Goal: Information Seeking & Learning: Learn about a topic

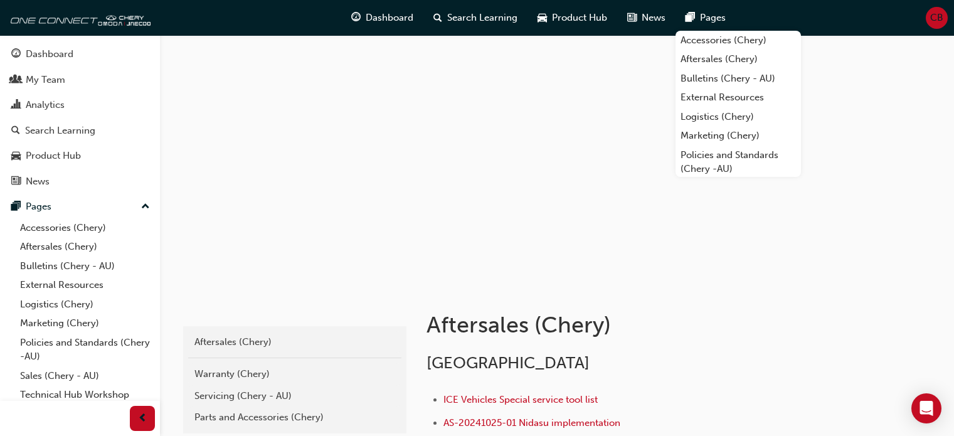
scroll to position [321, 0]
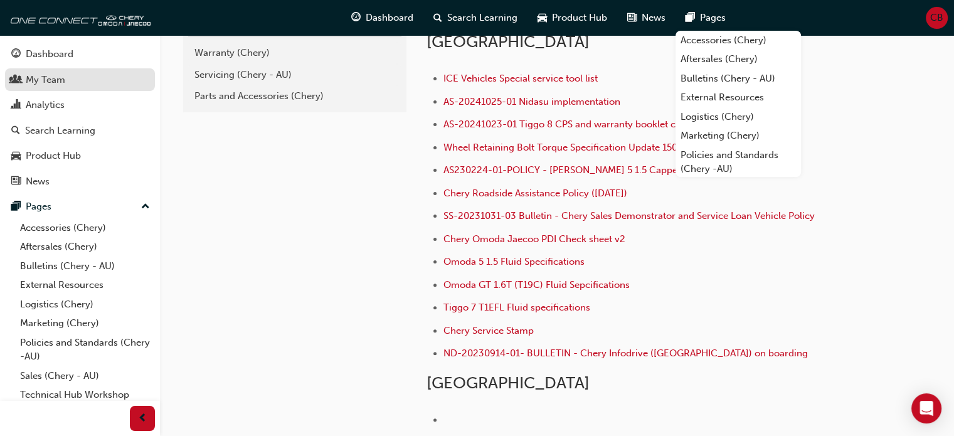
click at [48, 80] on div "My Team" at bounding box center [46, 80] width 40 height 14
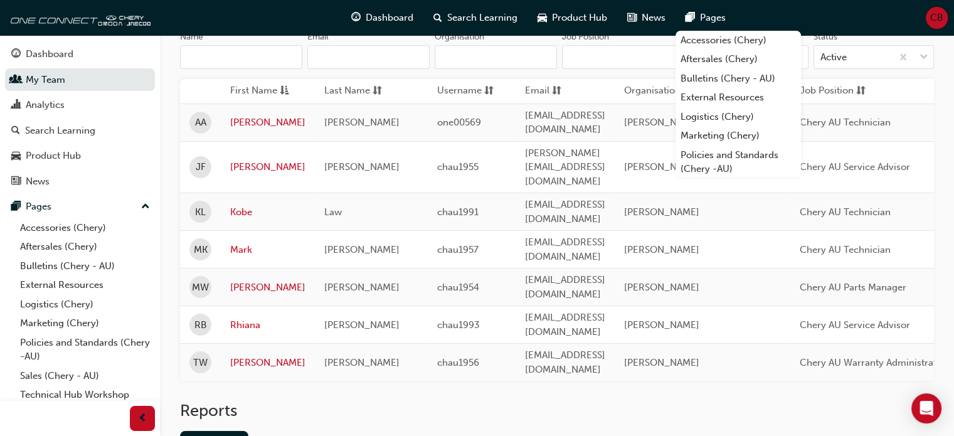
scroll to position [176, 0]
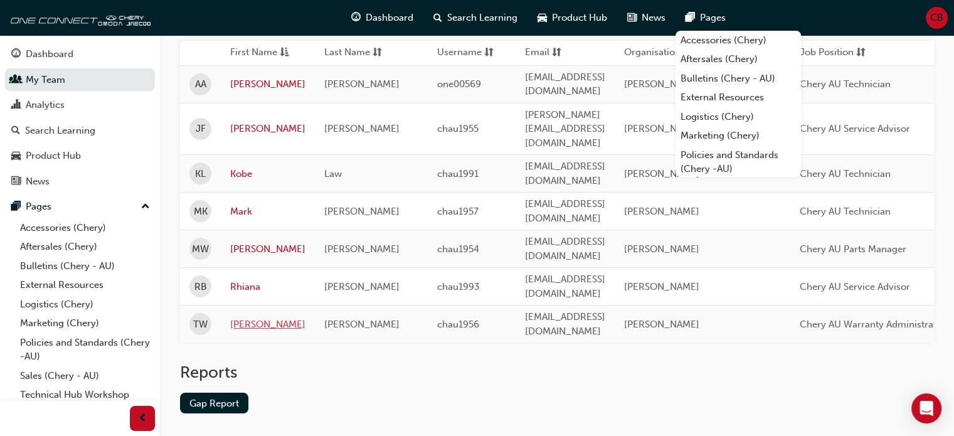
click at [240, 317] on link "[PERSON_NAME]" at bounding box center [267, 324] width 75 height 14
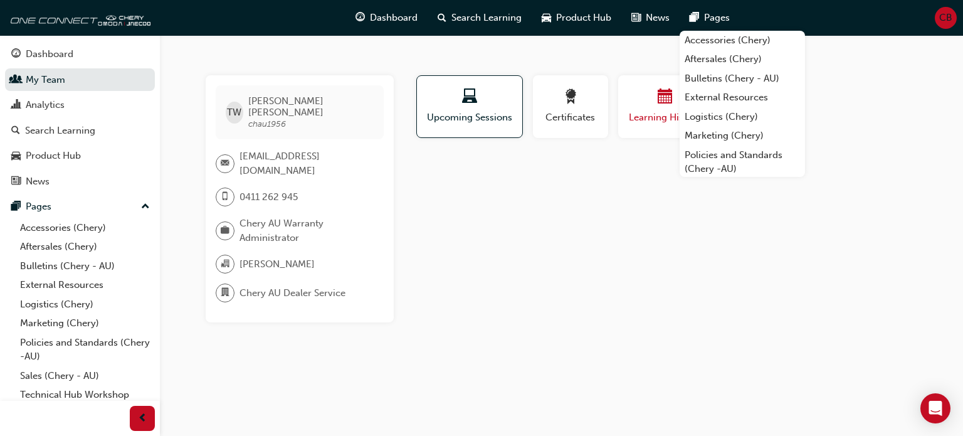
click at [655, 95] on div "button" at bounding box center [665, 98] width 75 height 19
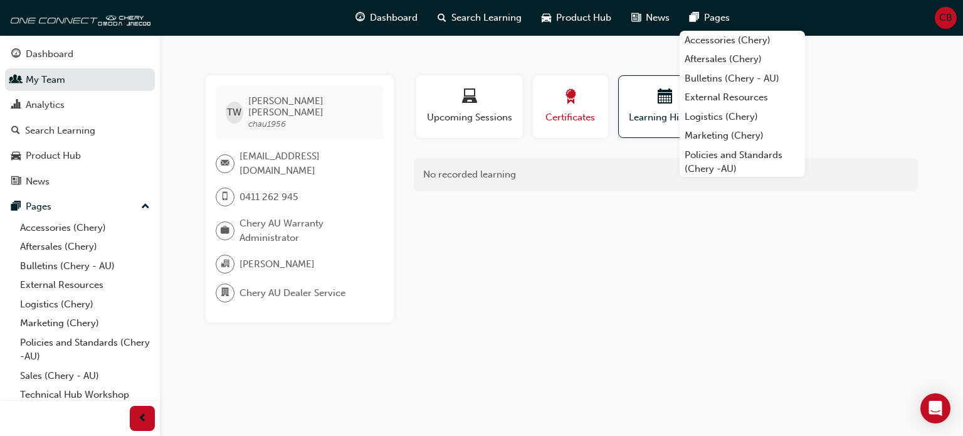
click at [563, 101] on span "award-icon" at bounding box center [570, 97] width 15 height 17
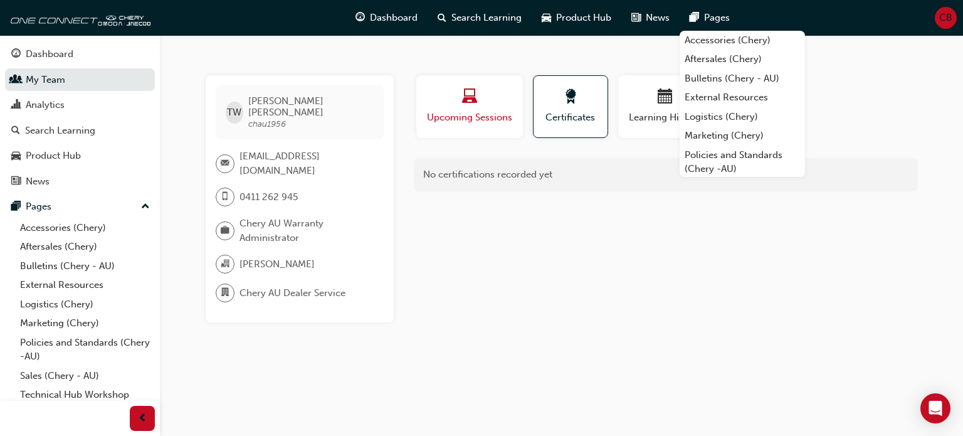
click at [454, 106] on div "button" at bounding box center [470, 98] width 88 height 19
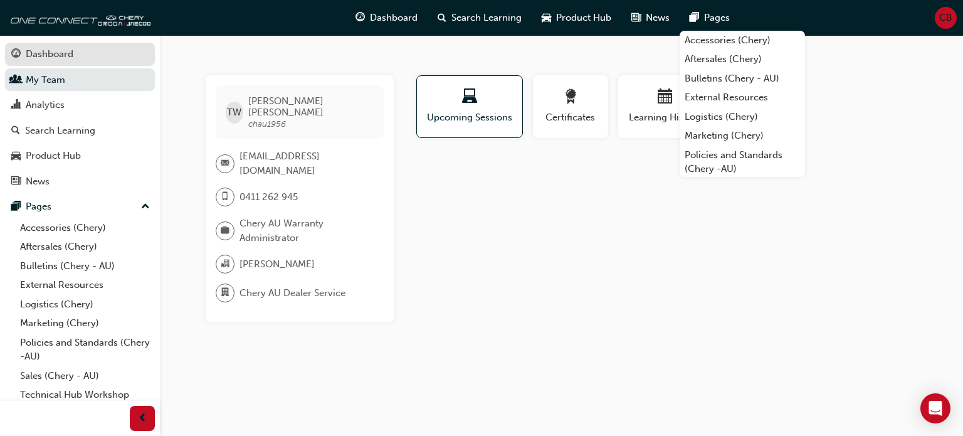
click at [46, 52] on div "Dashboard" at bounding box center [50, 54] width 48 height 14
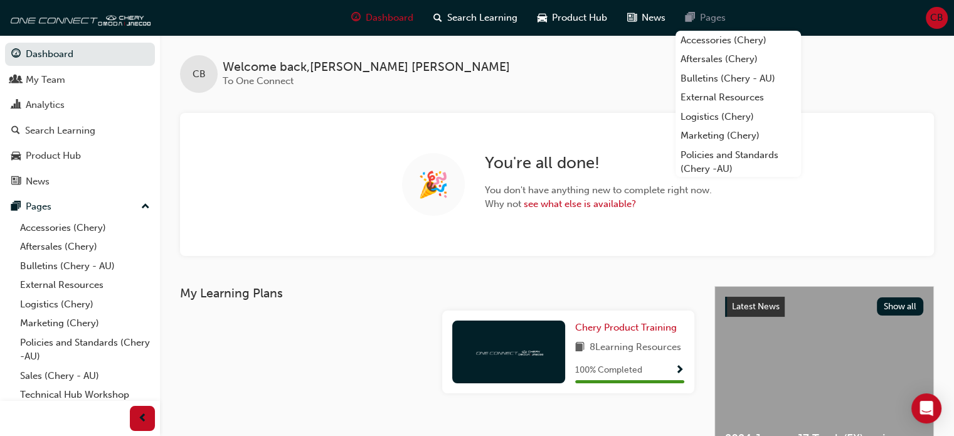
click at [722, 11] on span "Pages" at bounding box center [713, 18] width 26 height 14
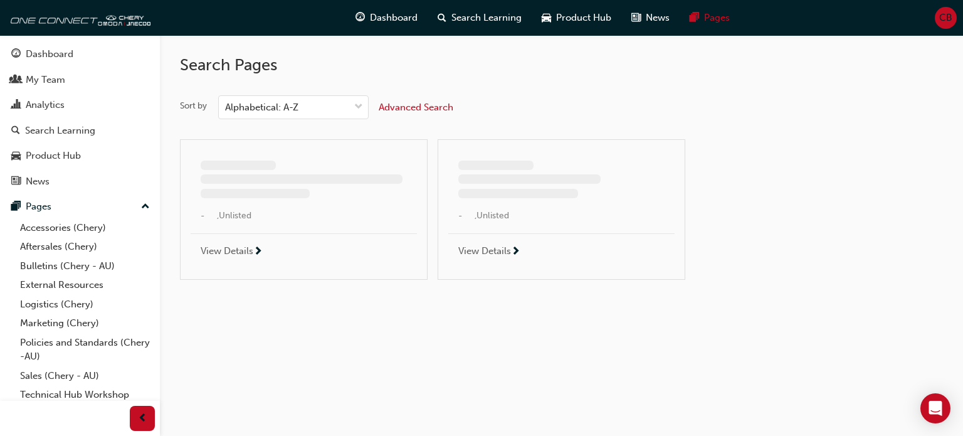
click at [756, 14] on div "Dashboard Search Learning Product Hub News Pages CB" at bounding box center [481, 18] width 963 height 36
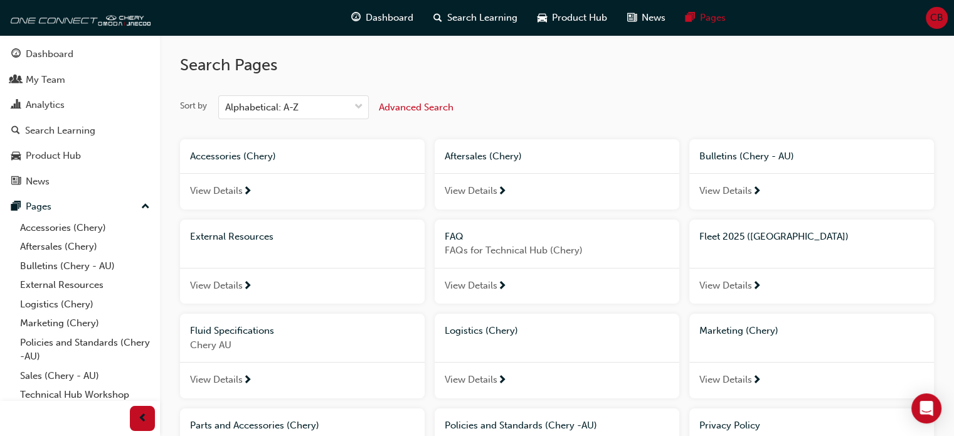
click at [747, 9] on div "Dashboard Search Learning Product Hub News Pages CB" at bounding box center [477, 18] width 954 height 36
click at [48, 108] on div "Analytics" at bounding box center [45, 105] width 39 height 14
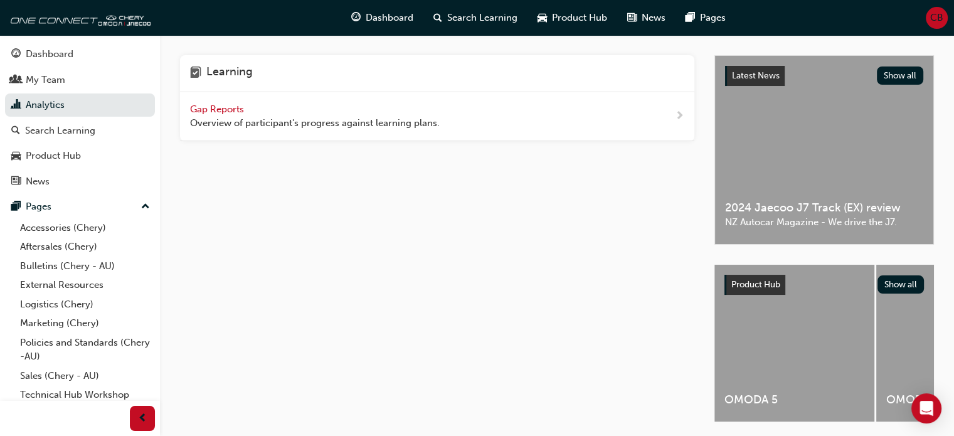
click at [227, 107] on span "Gap Reports" at bounding box center [218, 108] width 56 height 11
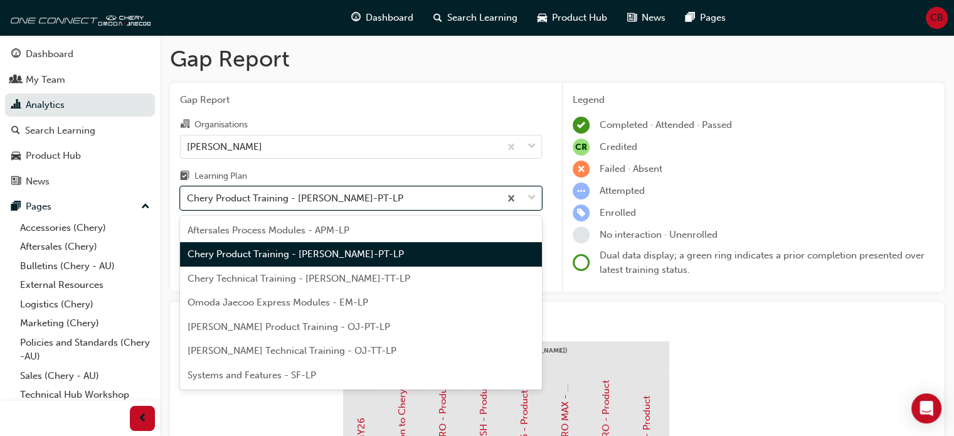
click at [529, 196] on span "down-icon" at bounding box center [531, 198] width 9 height 16
click at [188, 196] on input "Learning Plan option Chery Product Training - [PERSON_NAME]-PT-LP focused, 2 of…" at bounding box center [187, 197] width 1 height 11
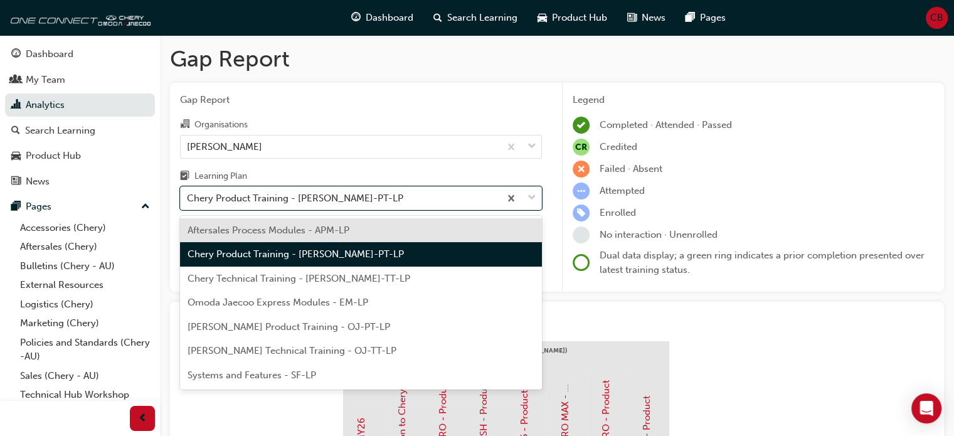
click at [322, 226] on span "Aftersales Process Modules - APM-LP" at bounding box center [268, 229] width 162 height 11
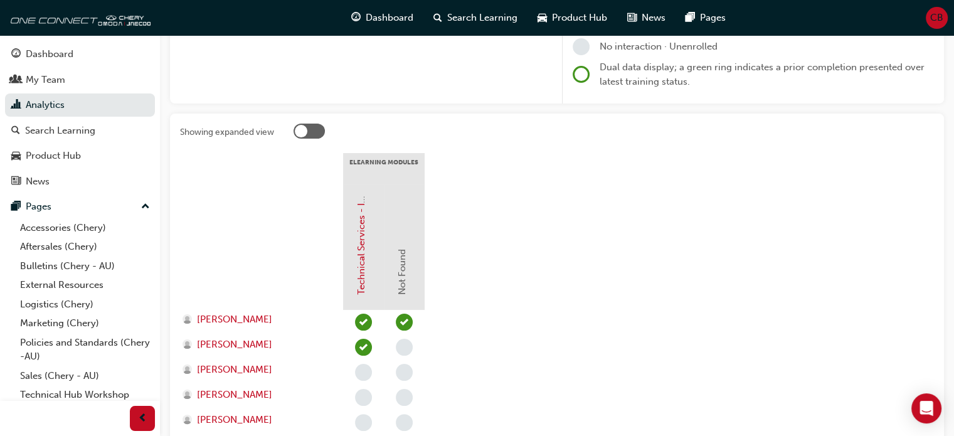
scroll to position [251, 0]
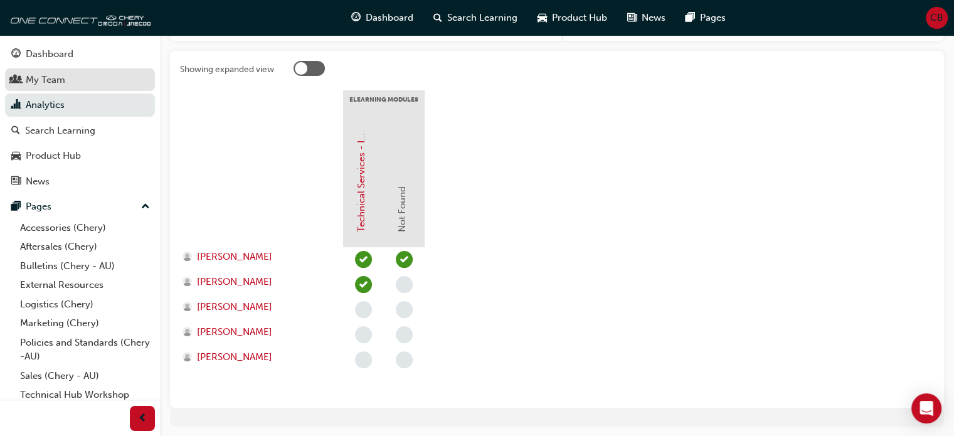
click at [51, 77] on div "My Team" at bounding box center [46, 80] width 40 height 14
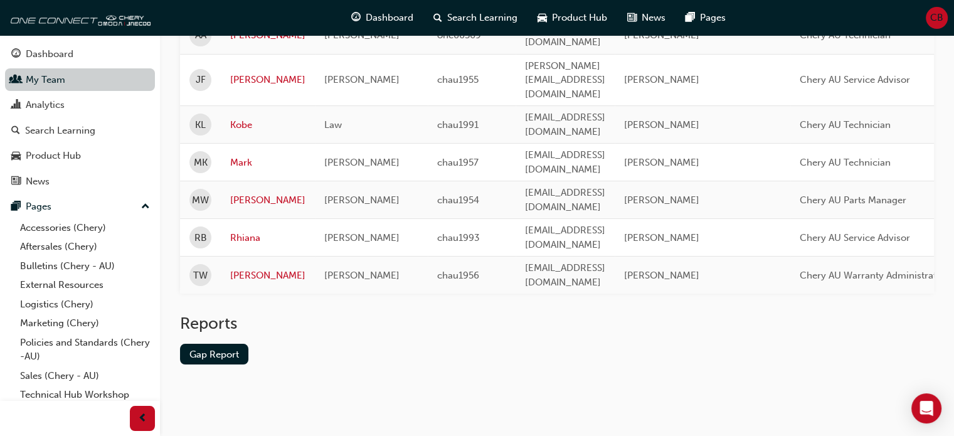
scroll to position [176, 0]
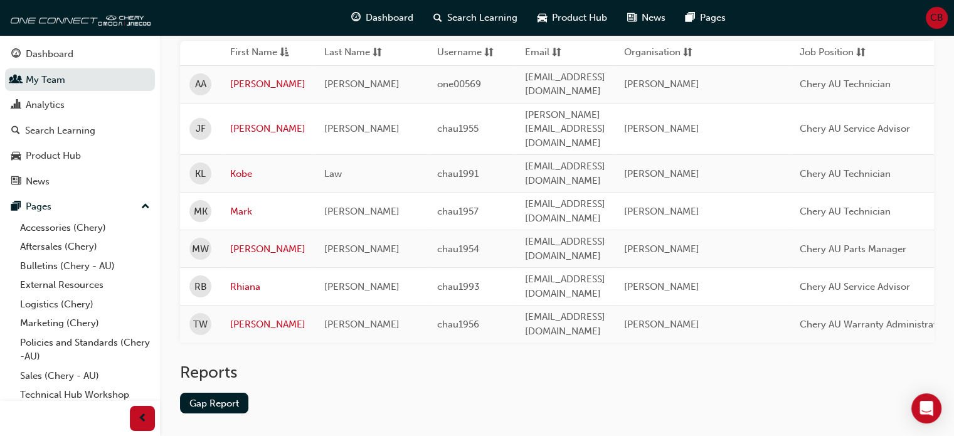
click at [228, 305] on td "[PERSON_NAME]" at bounding box center [268, 324] width 94 height 38
click at [236, 317] on link "[PERSON_NAME]" at bounding box center [267, 324] width 75 height 14
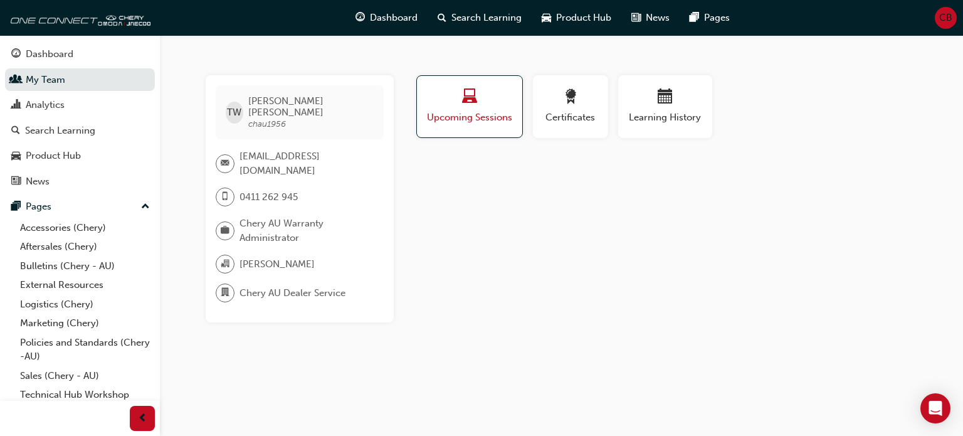
click at [465, 97] on span "laptop-icon" at bounding box center [469, 97] width 15 height 17
click at [53, 155] on div "Product Hub" at bounding box center [53, 156] width 55 height 14
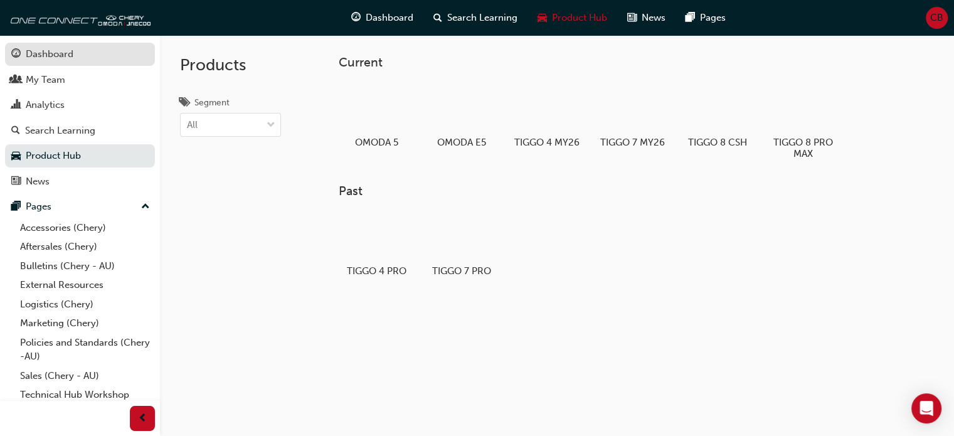
click at [35, 53] on div "Dashboard" at bounding box center [50, 54] width 48 height 14
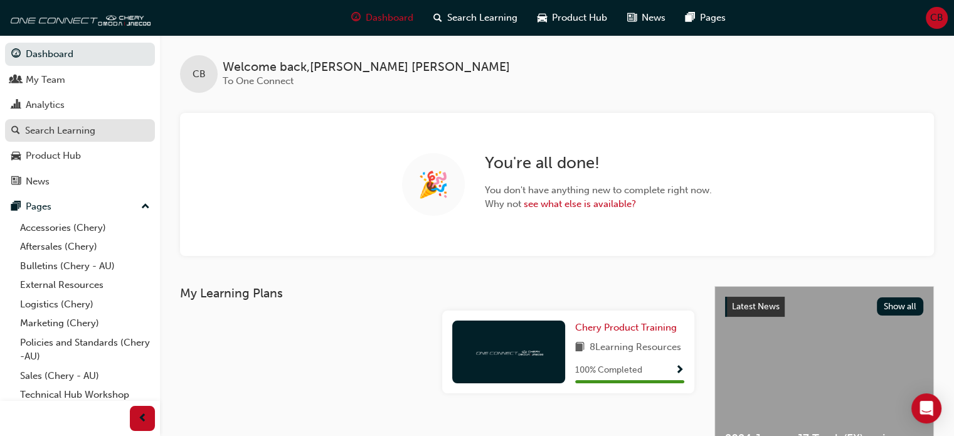
click at [75, 134] on div "Search Learning" at bounding box center [60, 131] width 70 height 14
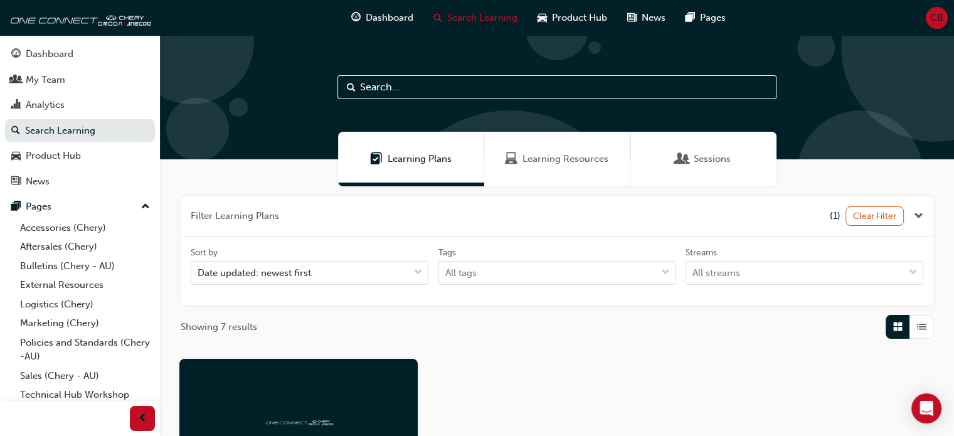
click at [384, 90] on input "text" at bounding box center [556, 87] width 439 height 24
type input "warranty"
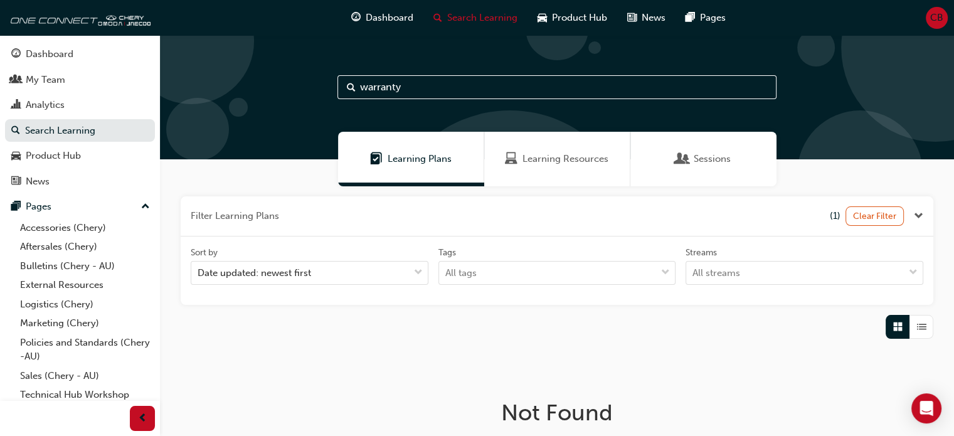
click at [549, 157] on span "Learning Resources" at bounding box center [565, 159] width 86 height 14
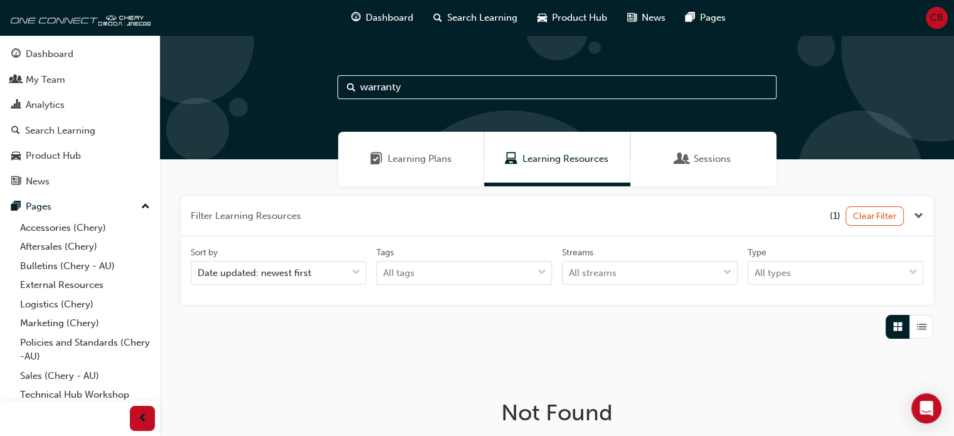
click at [698, 159] on span "Sessions" at bounding box center [711, 159] width 37 height 14
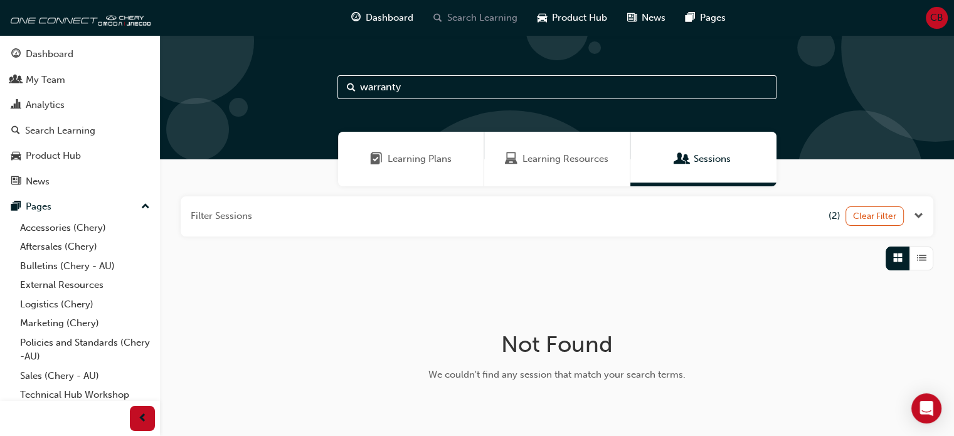
click at [458, 14] on span "Search Learning" at bounding box center [482, 18] width 70 height 14
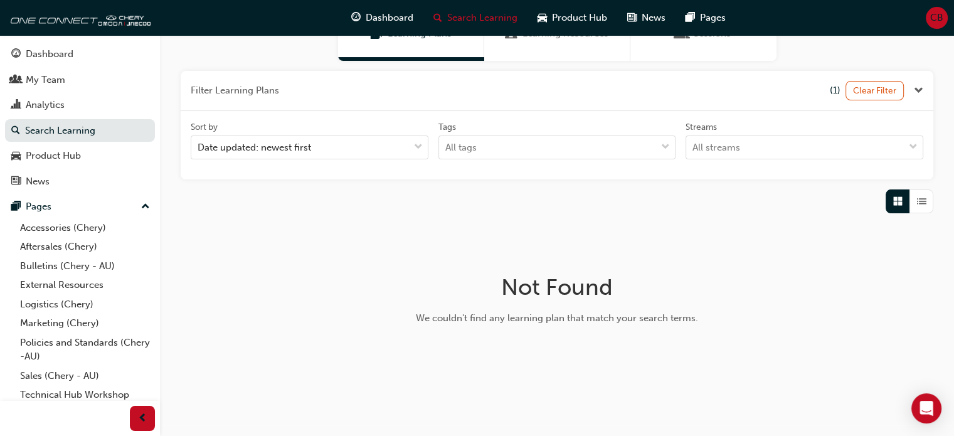
scroll to position [63, 0]
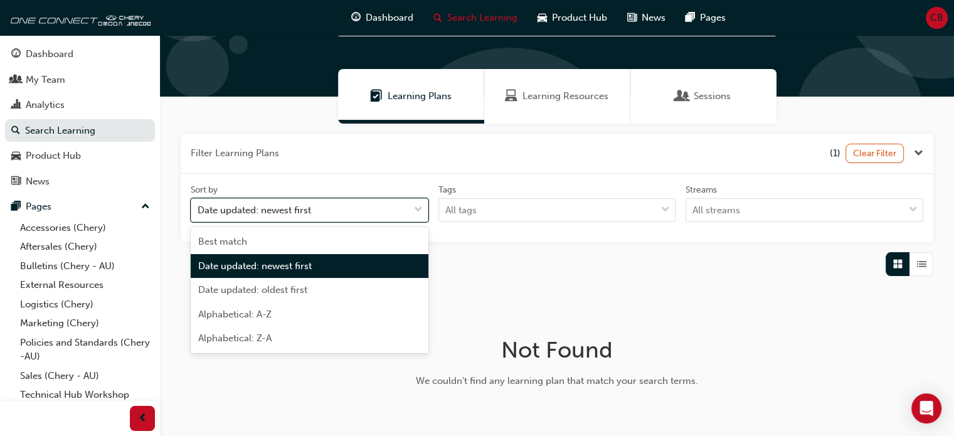
click at [419, 210] on span "down-icon" at bounding box center [418, 210] width 9 height 16
click at [199, 210] on input "Sort by option Date updated: newest first focused, 2 of 5. 5 results available.…" at bounding box center [198, 209] width 1 height 11
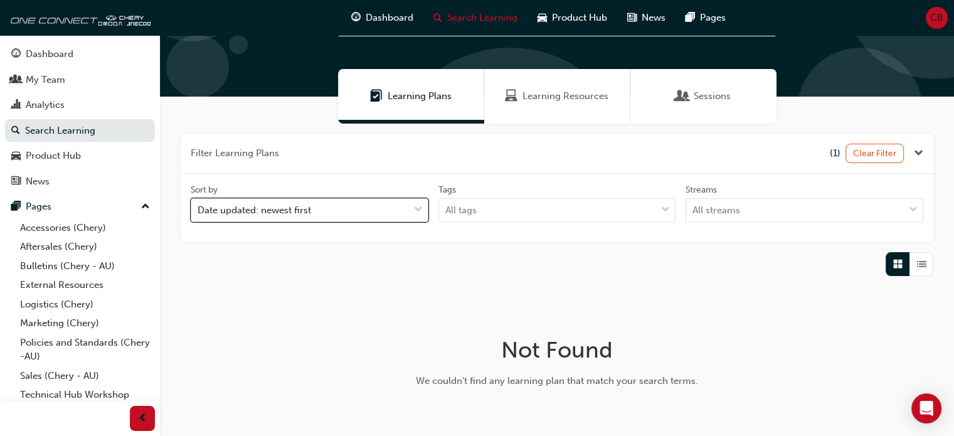
click at [419, 210] on span "down-icon" at bounding box center [418, 210] width 9 height 16
click at [199, 210] on input "Sort by 0 results available. Select is focused ,type to refine list, press Down…" at bounding box center [198, 209] width 1 height 11
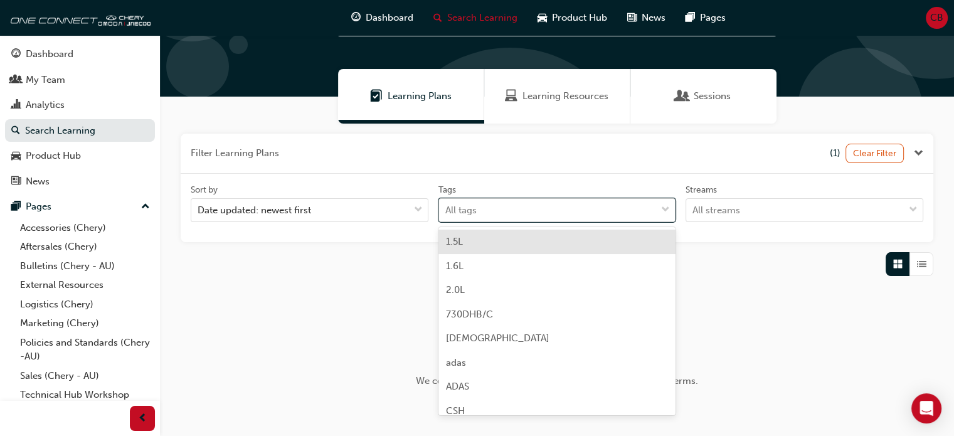
click at [667, 205] on span "down-icon" at bounding box center [665, 210] width 9 height 16
click at [446, 205] on input "Tags option 1.5L focused, 1 of 39. 39 results available. Use Up and Down to cho…" at bounding box center [445, 209] width 1 height 11
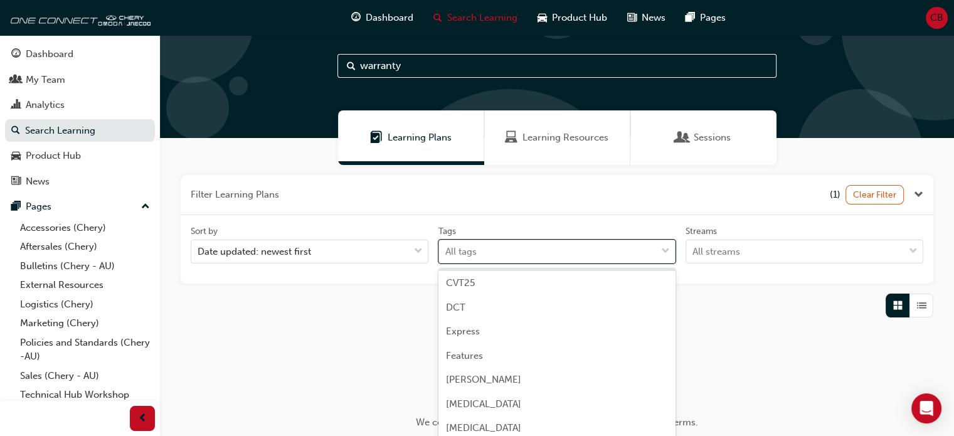
scroll to position [0, 0]
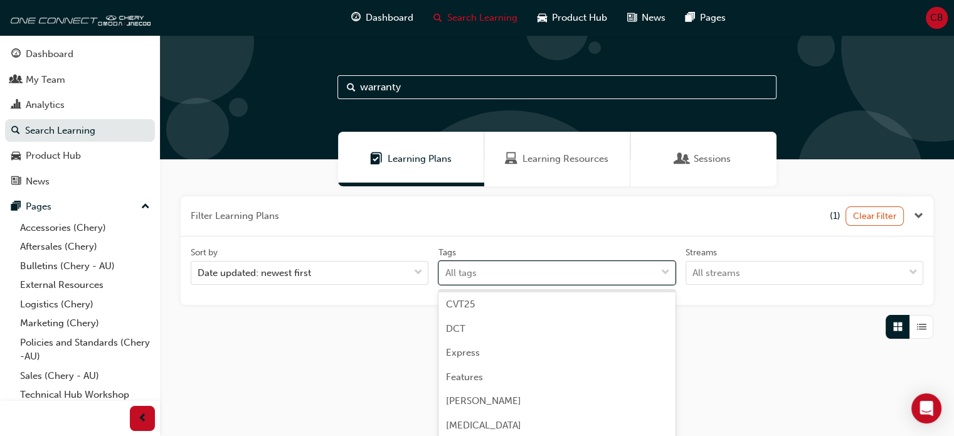
click at [668, 271] on span "down-icon" at bounding box center [665, 273] width 9 height 16
click at [446, 271] on input "Tags option CSH focused, 8 of 39. 39 results available. Use Up and Down to choo…" at bounding box center [445, 272] width 1 height 11
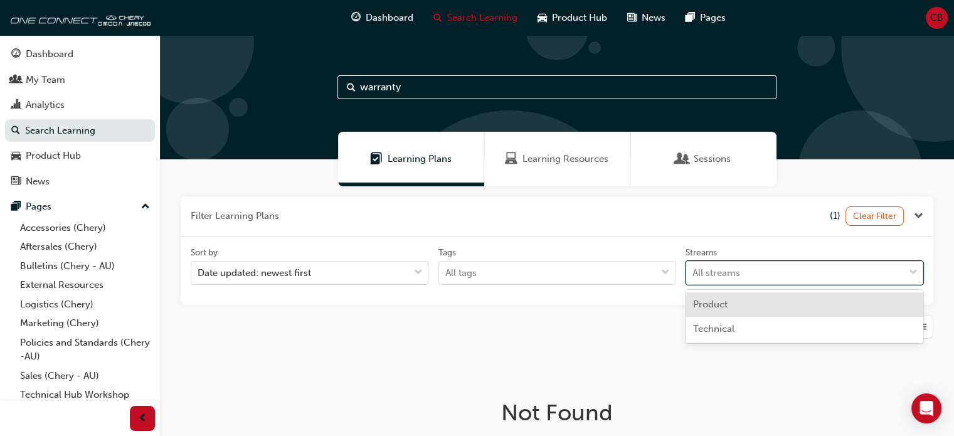
click at [842, 272] on div "All streams" at bounding box center [795, 273] width 218 height 22
click at [693, 272] on input "Streams option Product focused, 1 of 2. 2 results available. Use Up and Down to…" at bounding box center [692, 272] width 1 height 11
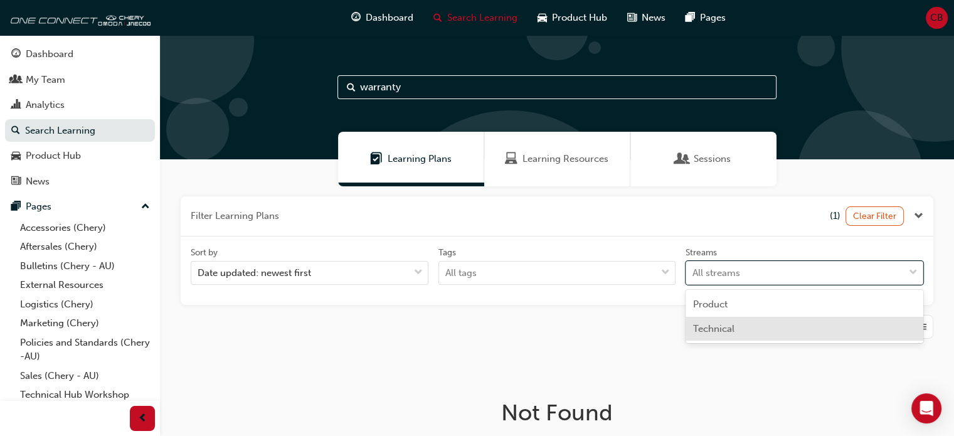
click at [809, 329] on div "Technical" at bounding box center [804, 329] width 238 height 24
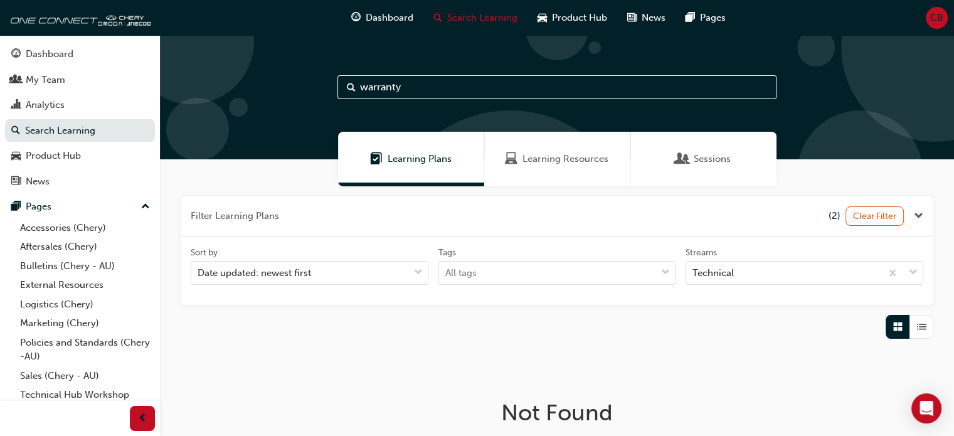
click at [460, 94] on input "warranty" at bounding box center [556, 87] width 439 height 24
click at [466, 88] on input "warranty" at bounding box center [556, 87] width 439 height 24
click at [559, 157] on span "Learning Resources" at bounding box center [565, 159] width 86 height 14
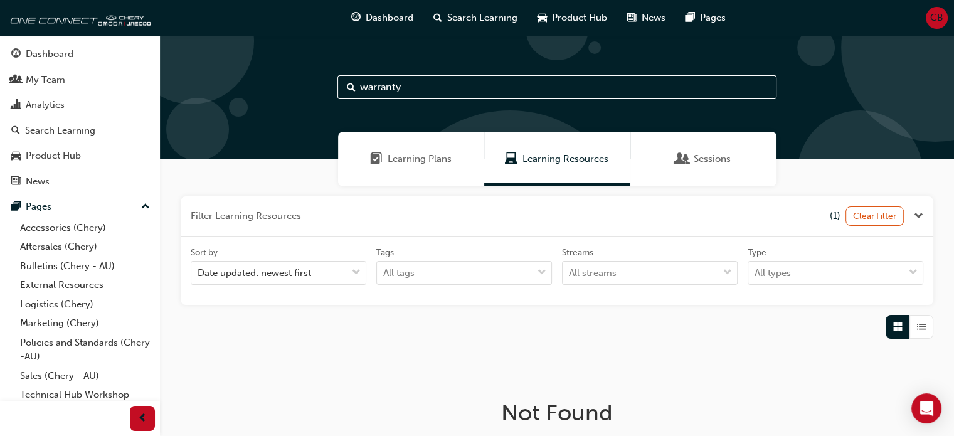
click at [436, 90] on input "warranty" at bounding box center [556, 87] width 439 height 24
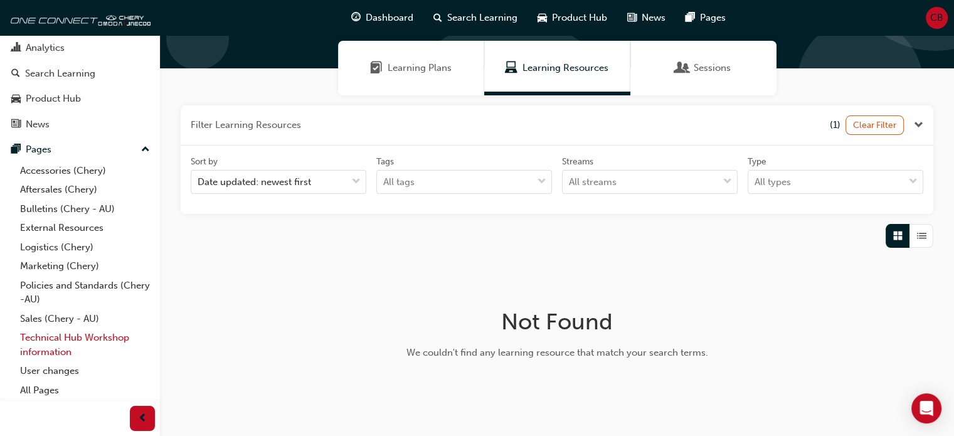
scroll to position [125, 0]
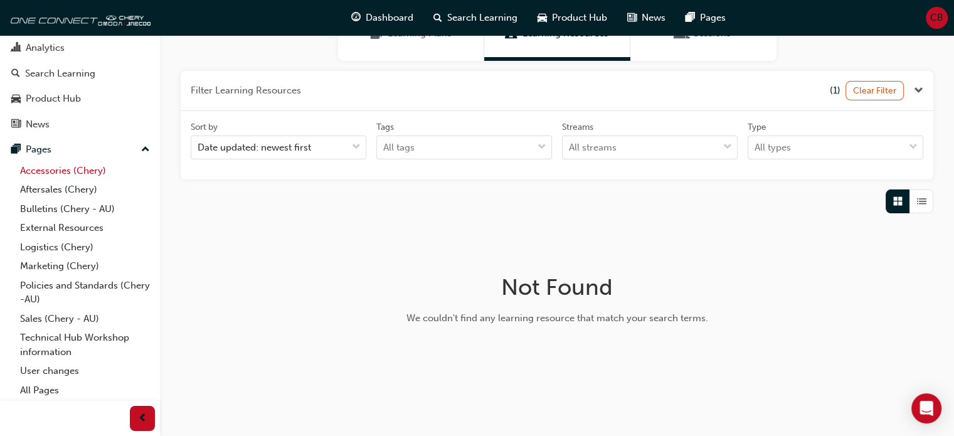
click at [52, 171] on link "Accessories (Chery)" at bounding box center [85, 170] width 140 height 19
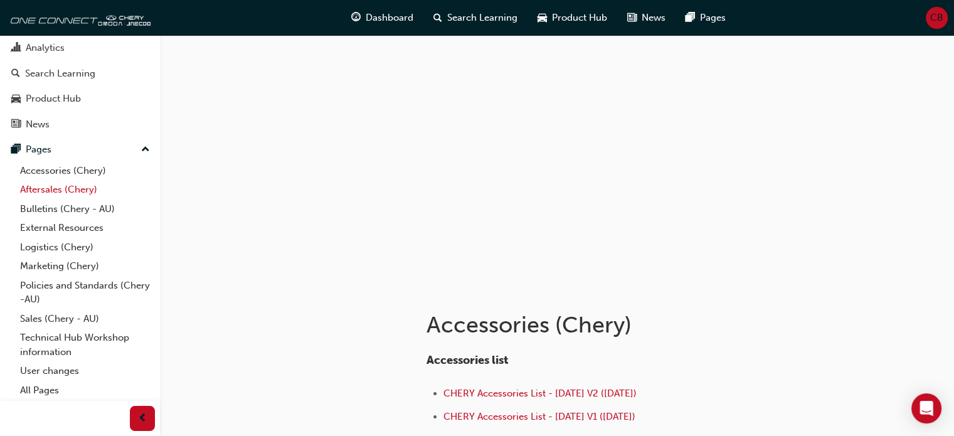
click at [49, 189] on link "Aftersales (Chery)" at bounding box center [85, 189] width 140 height 19
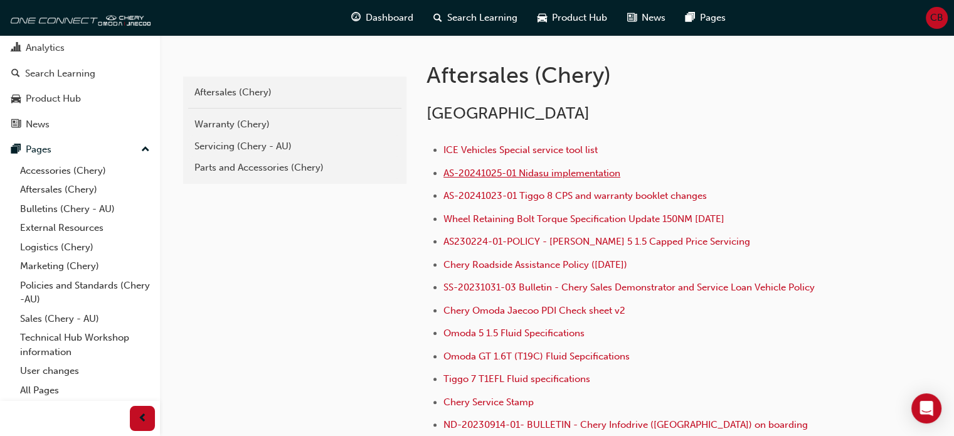
scroll to position [251, 0]
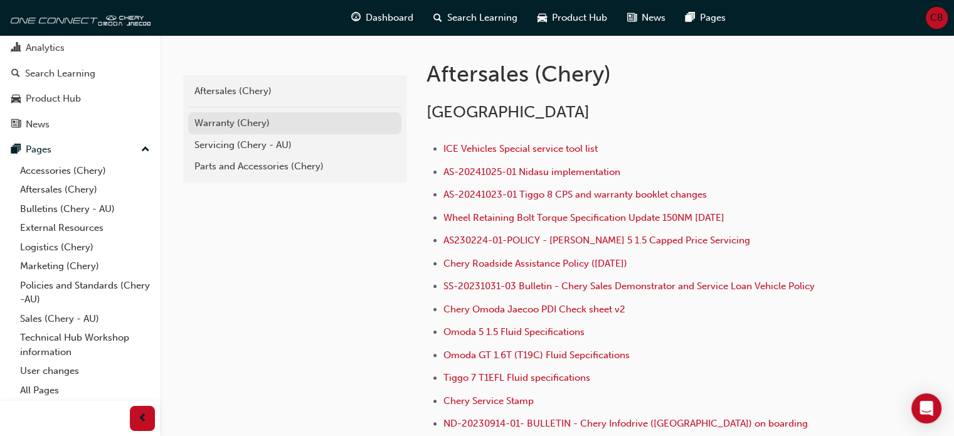
click at [219, 122] on div "Warranty (Chery)" at bounding box center [294, 123] width 201 height 14
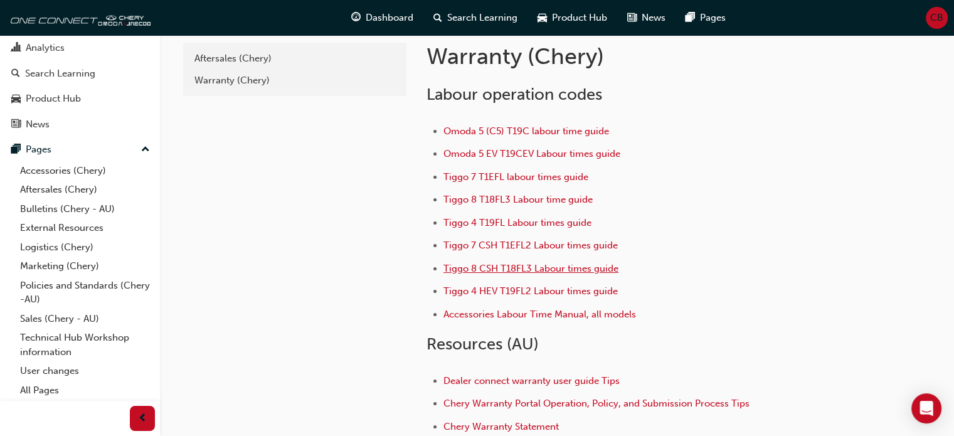
scroll to position [63, 0]
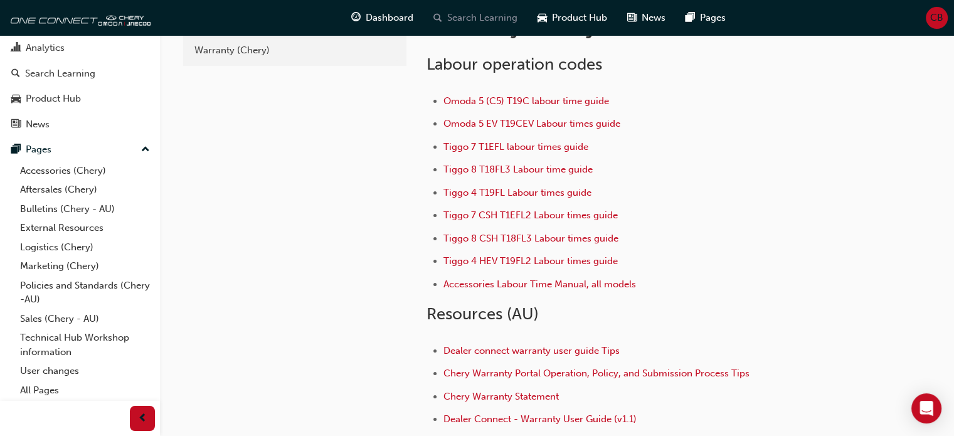
click at [487, 23] on span "Search Learning" at bounding box center [482, 18] width 70 height 14
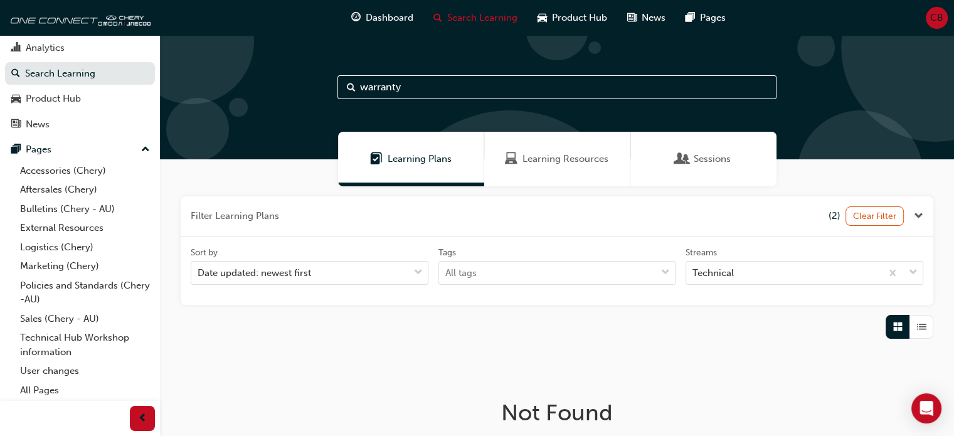
click at [439, 89] on input "warranty" at bounding box center [556, 87] width 439 height 24
type input "w"
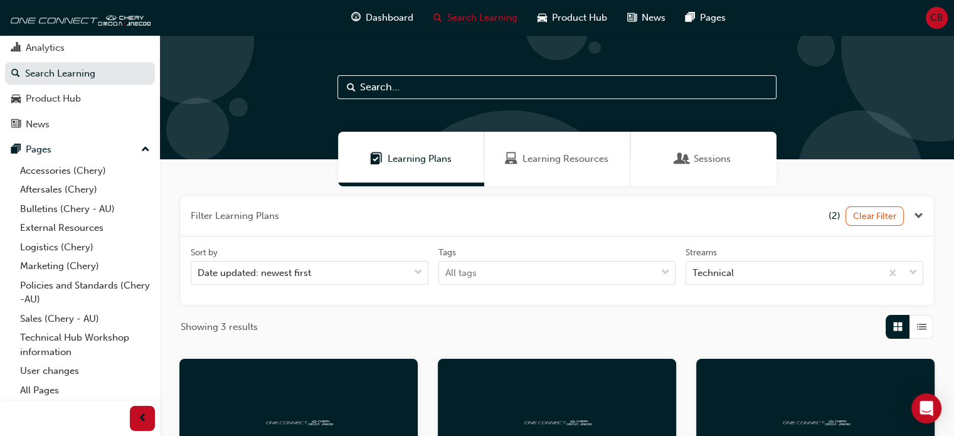
click at [460, 97] on input "text" at bounding box center [556, 87] width 439 height 24
type input "warranty"
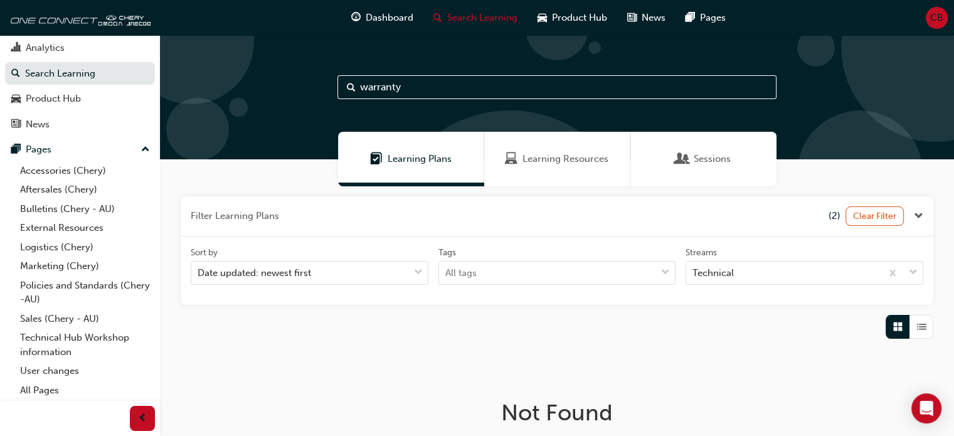
click at [557, 159] on span "Learning Resources" at bounding box center [565, 159] width 86 height 14
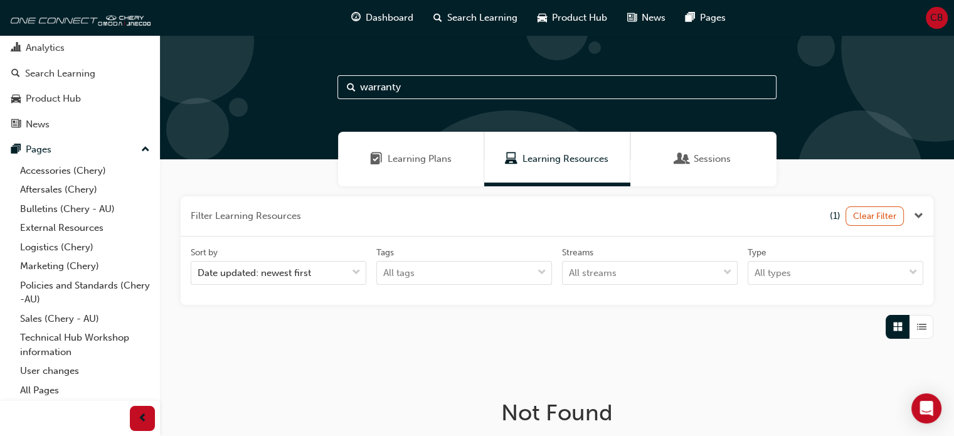
click at [413, 86] on input "warranty" at bounding box center [556, 87] width 439 height 24
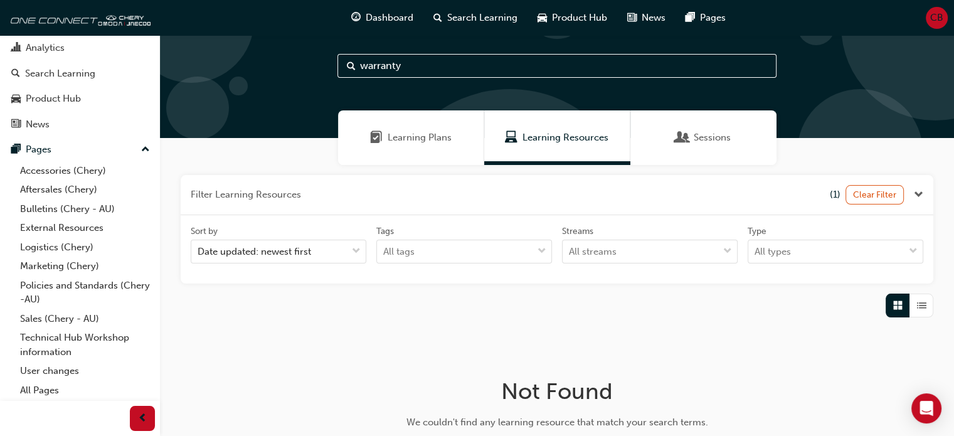
scroll to position [20, 0]
